Goal: Information Seeking & Learning: Find specific fact

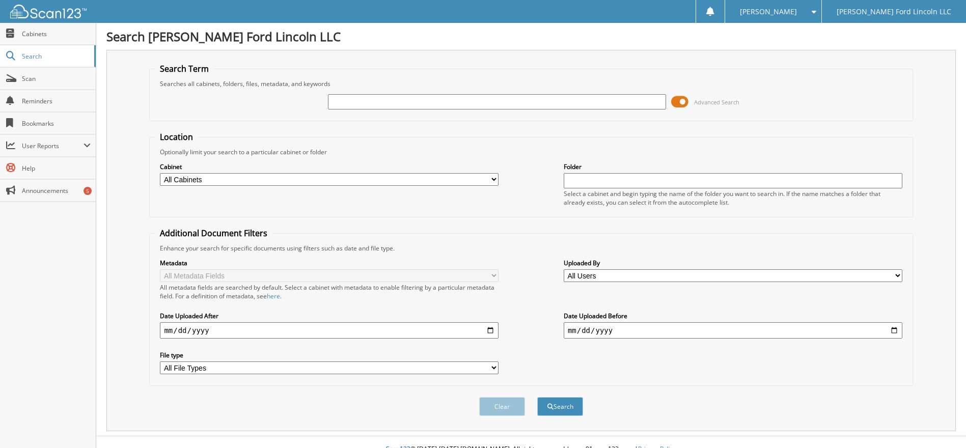
click at [382, 100] on input "text" at bounding box center [497, 101] width 339 height 15
type input "6232081"
click at [537, 397] on button "Search" at bounding box center [560, 406] width 46 height 19
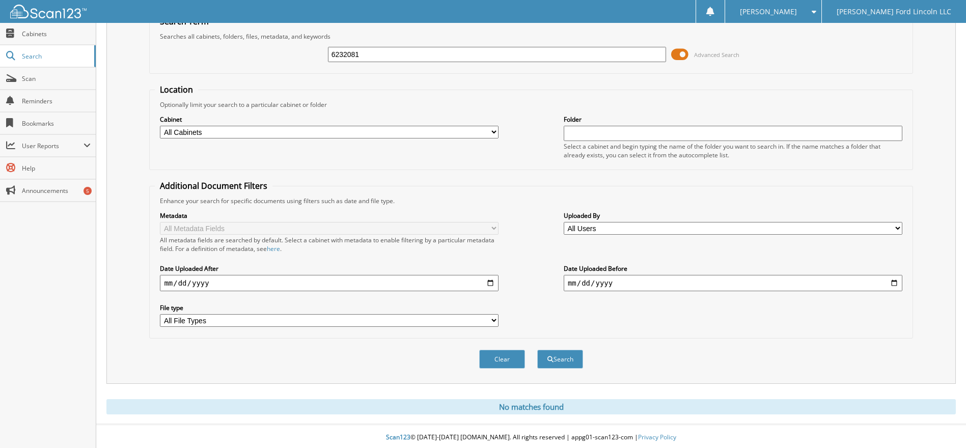
scroll to position [50, 0]
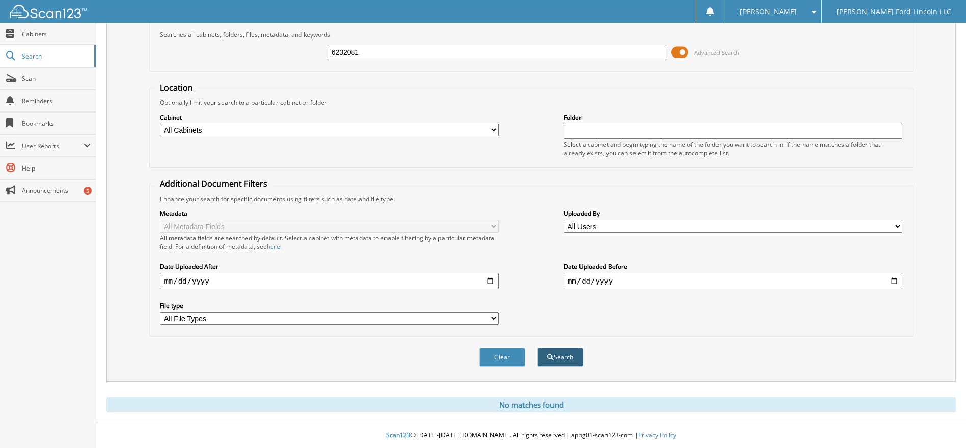
click at [554, 359] on button "Search" at bounding box center [560, 357] width 46 height 19
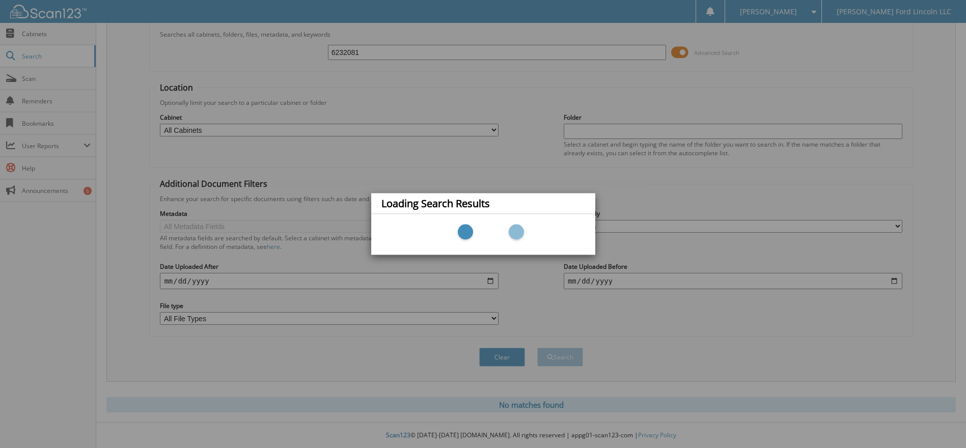
scroll to position [0, 0]
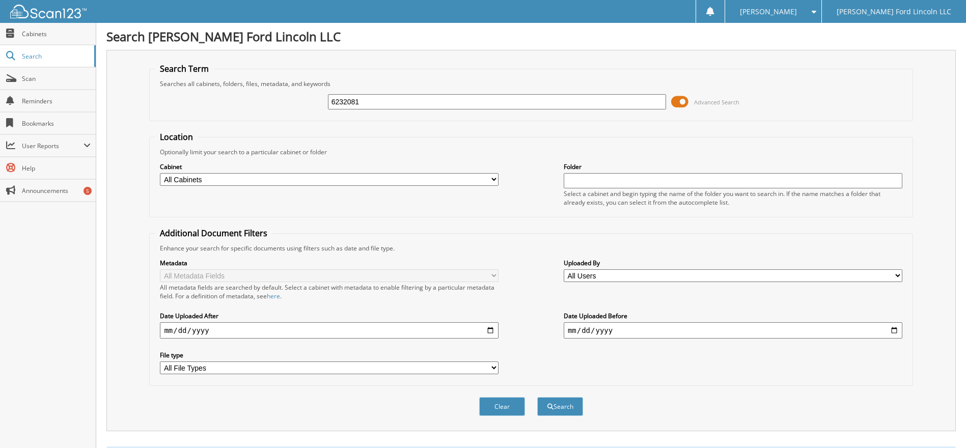
drag, startPoint x: 0, startPoint y: 0, endPoint x: 161, endPoint y: 105, distance: 192.6
click at [161, 105] on div "6232081 Advanced Search" at bounding box center [531, 102] width 752 height 28
type input "6219519"
click at [537, 397] on button "Search" at bounding box center [560, 406] width 46 height 19
